Goal: Navigation & Orientation: Find specific page/section

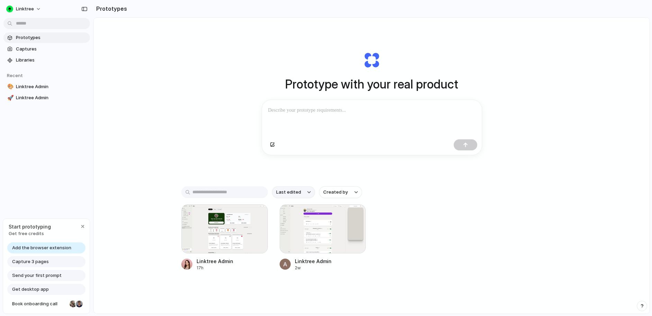
click at [302, 197] on button "Last edited" at bounding box center [293, 192] width 43 height 12
click at [302, 197] on div "Last edited Last created Alphabetical" at bounding box center [326, 158] width 652 height 316
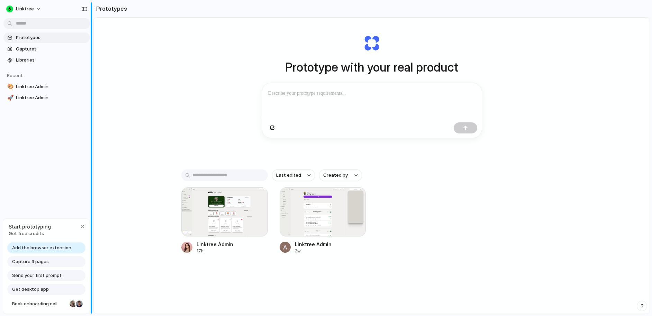
scroll to position [17, 0]
click at [84, 226] on div "button" at bounding box center [83, 227] width 6 height 6
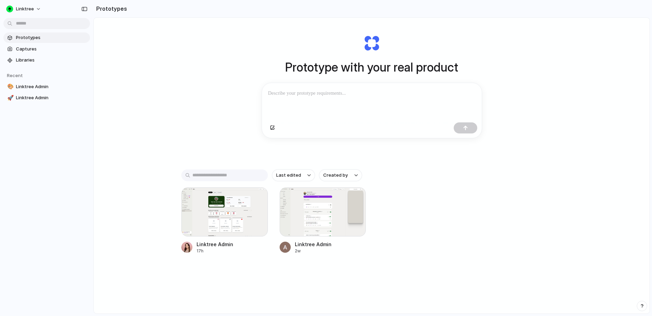
scroll to position [0, 0]
